Goal: Subscribe to service/newsletter

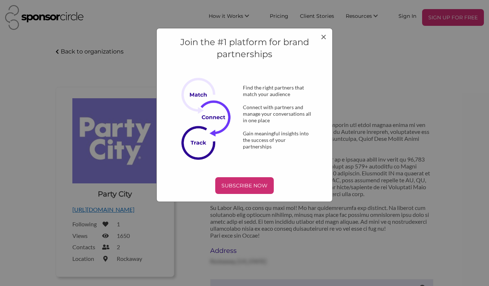
click at [256, 177] on div "Join the #1 platform for brand partnerships Find the right partners that match …" at bounding box center [244, 115] width 176 height 174
click at [259, 193] on div "Join the #1 platform for brand partnerships Find the right partners that match …" at bounding box center [244, 115] width 176 height 174
drag, startPoint x: 259, startPoint y: 193, endPoint x: 249, endPoint y: 177, distance: 18.9
click at [249, 177] on div "SUBSCRIBE NOW" at bounding box center [244, 185] width 58 height 17
click at [247, 186] on p "SUBSCRIBE NOW" at bounding box center [244, 185] width 53 height 11
